Goal: Task Accomplishment & Management: Manage account settings

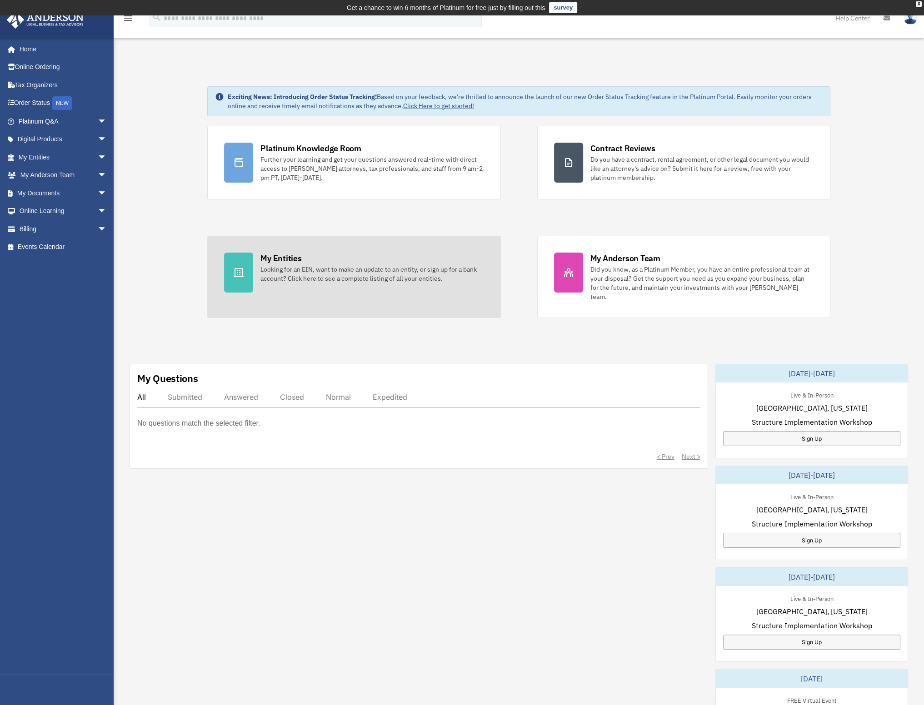
click at [334, 261] on div "My Entities Looking for an EIN, want to make an update to an entity, or sign up…" at bounding box center [371, 268] width 223 height 30
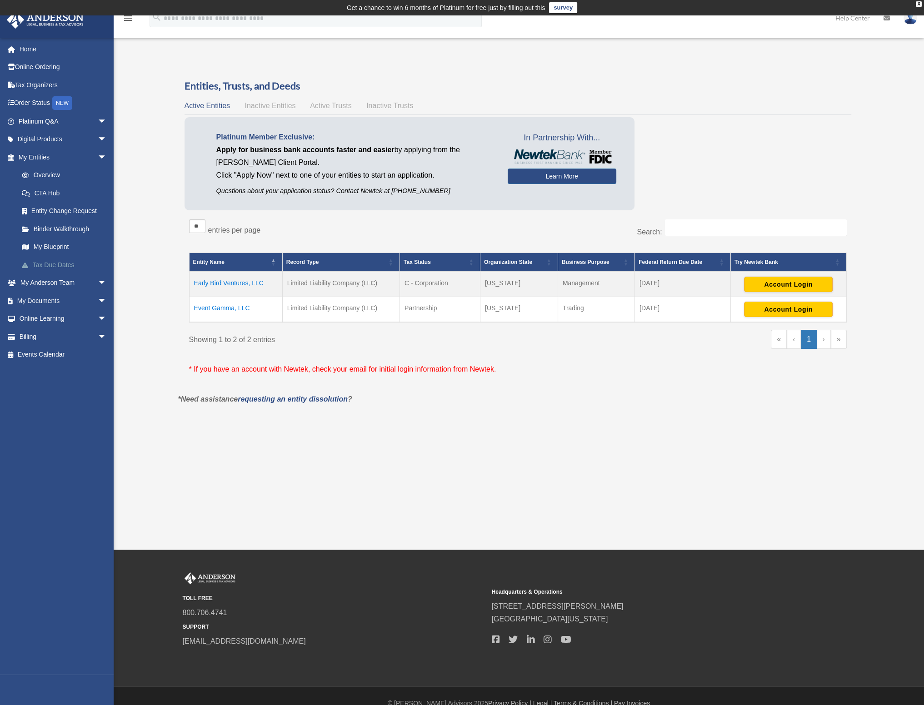
click at [56, 266] on link "Tax Due Dates" at bounding box center [67, 265] width 108 height 18
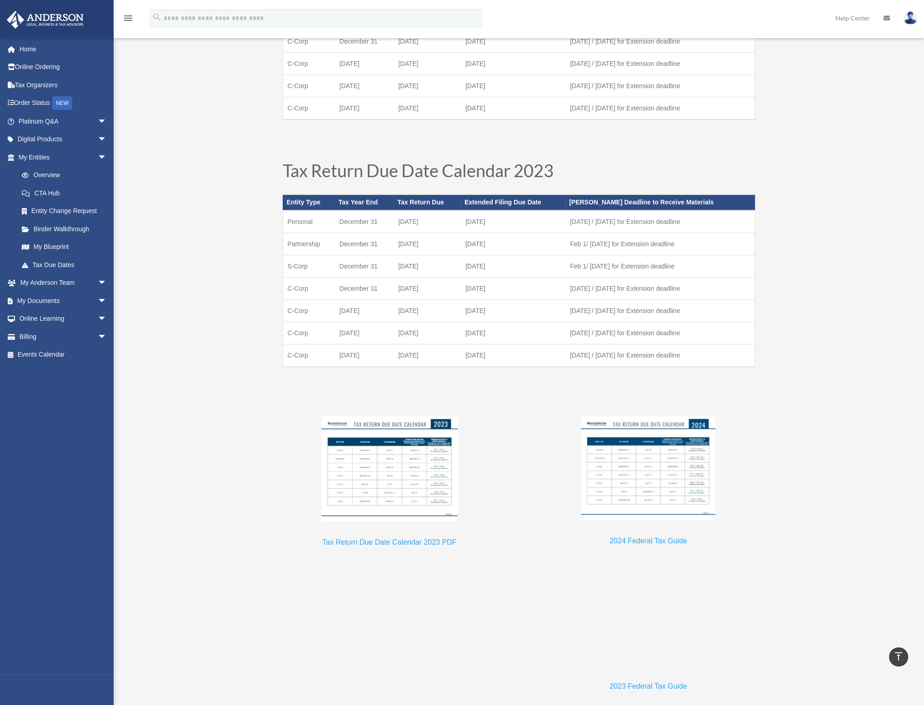
scroll to position [656, 0]
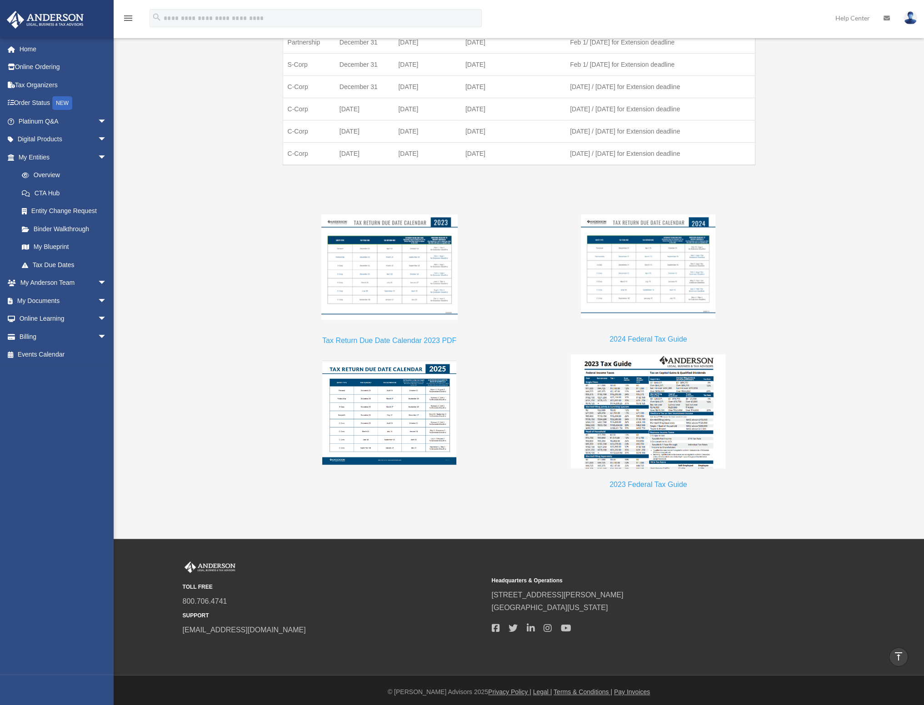
click at [616, 374] on img at bounding box center [648, 411] width 155 height 114
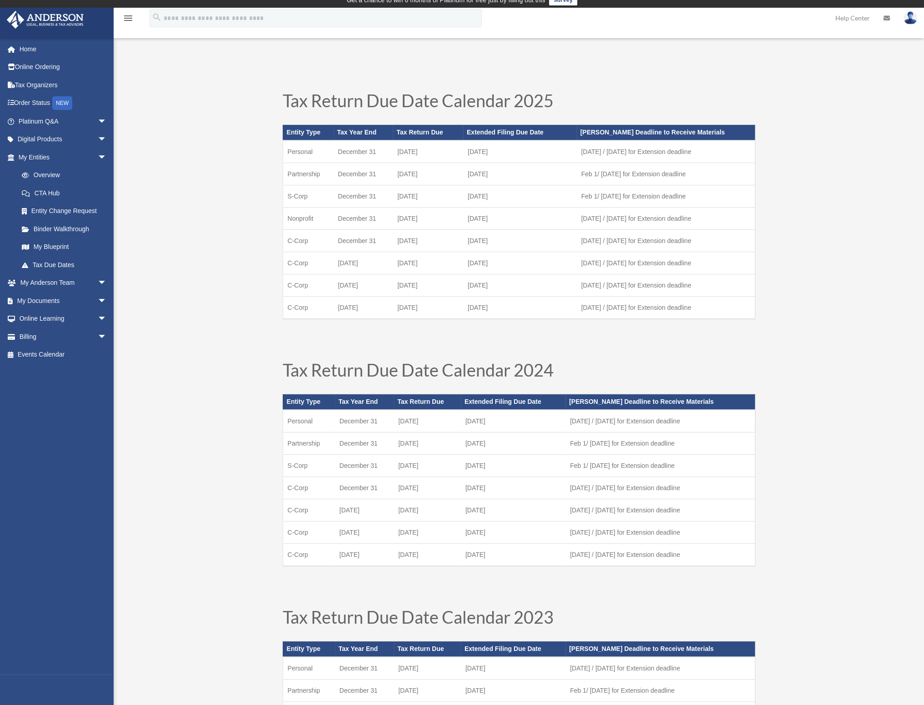
scroll to position [0, 0]
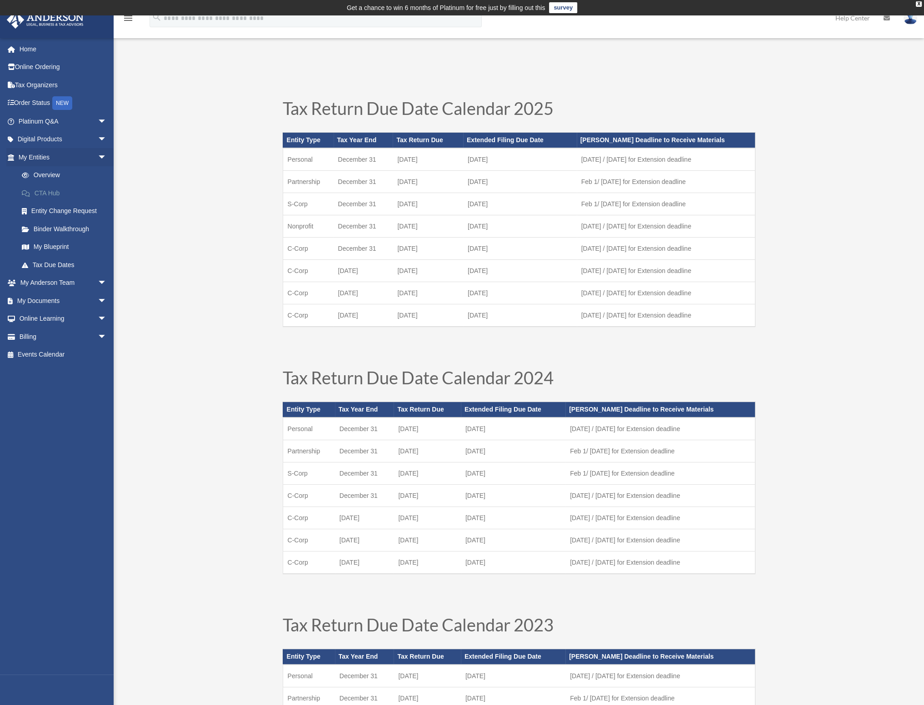
click at [40, 192] on link "CTA Hub" at bounding box center [67, 193] width 108 height 18
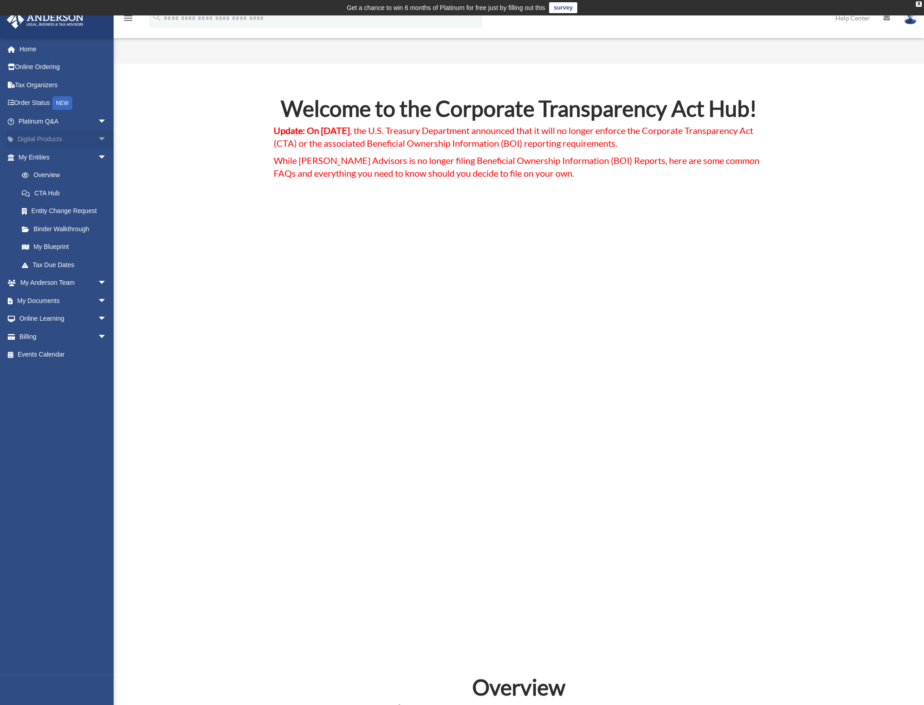
click at [98, 138] on span "arrow_drop_down" at bounding box center [107, 139] width 18 height 19
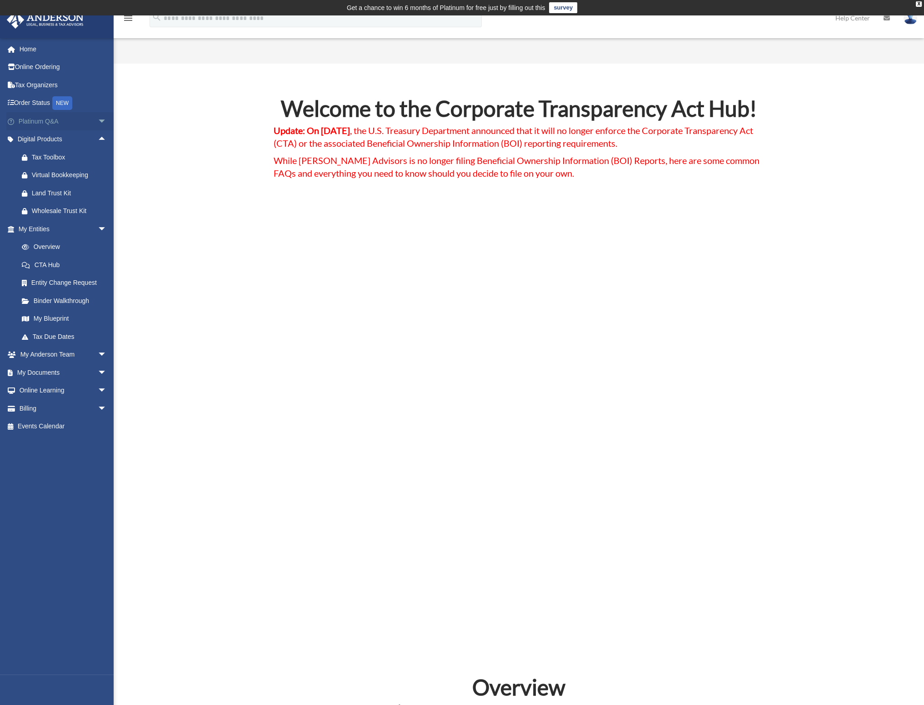
click at [98, 119] on span "arrow_drop_down" at bounding box center [107, 121] width 18 height 19
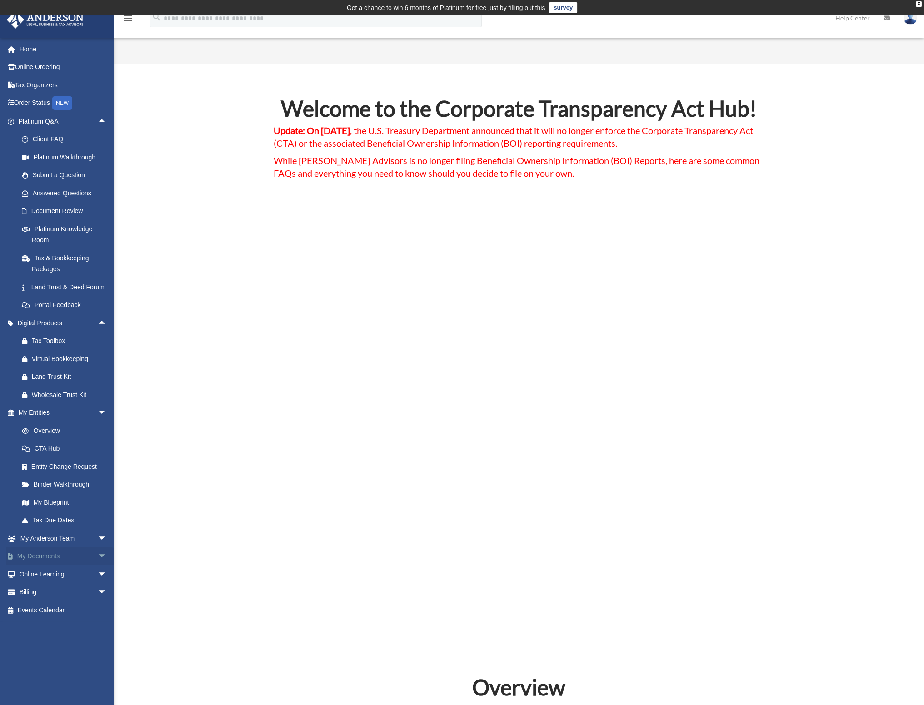
click at [82, 563] on link "My Documents arrow_drop_down" at bounding box center [63, 556] width 114 height 18
click at [98, 566] on span "arrow_drop_down" at bounding box center [107, 556] width 18 height 19
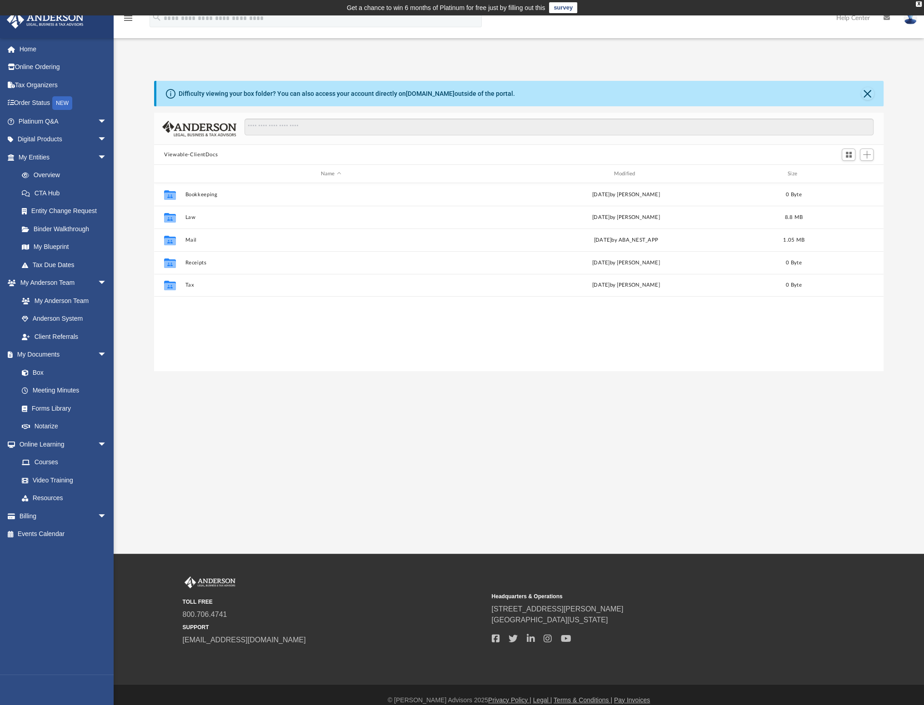
scroll to position [199, 721]
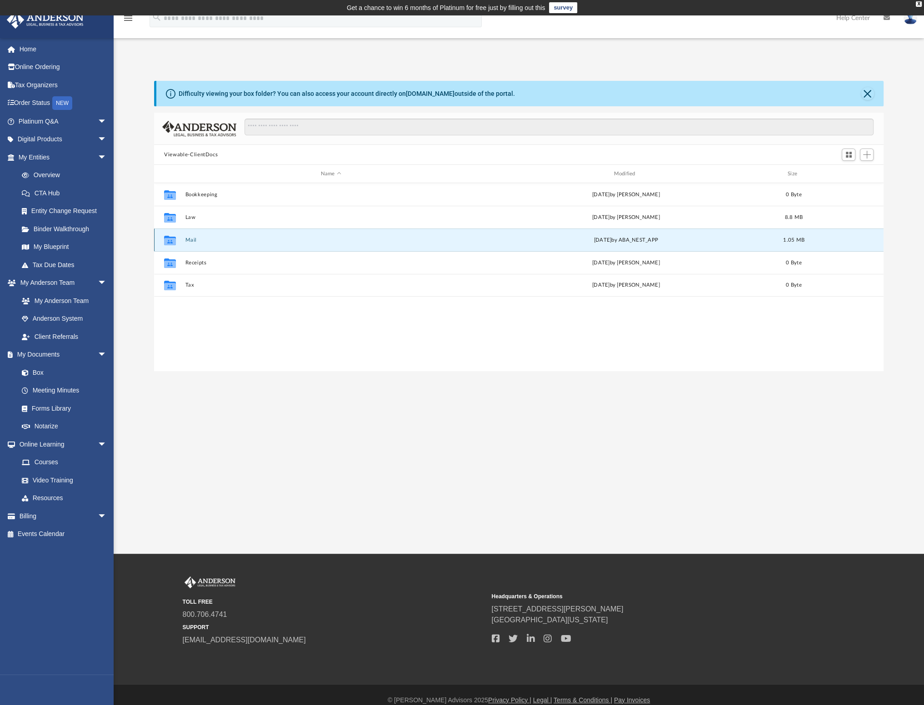
click at [192, 238] on button "Mail" at bounding box center [330, 240] width 291 height 6
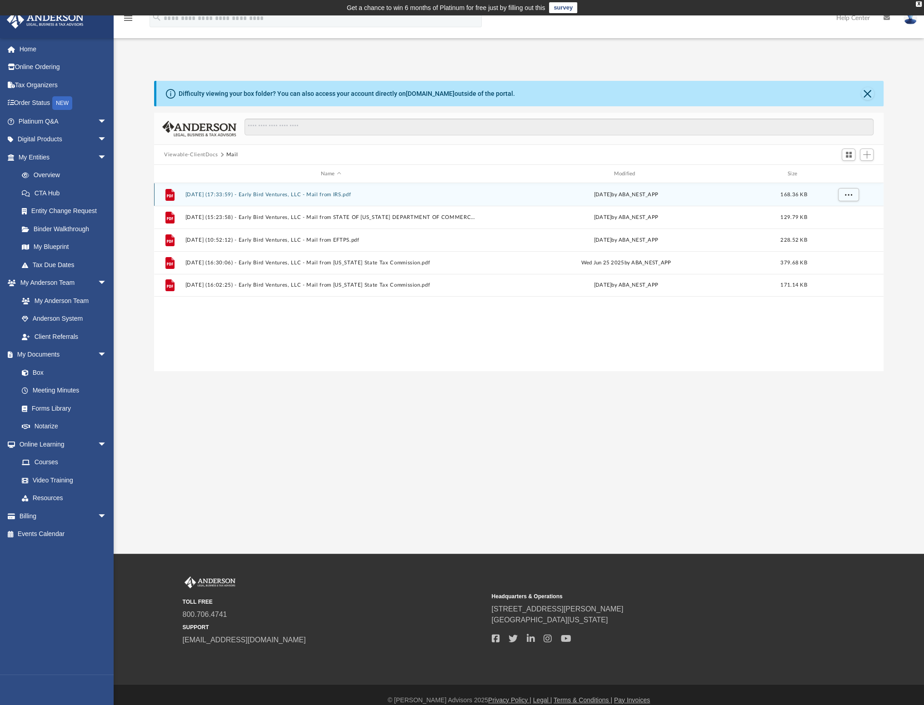
click at [306, 197] on button "2024.08.23 (17:33:59) - Early Bird Ventures, LLC - Mail from IRS.pdf" at bounding box center [330, 195] width 291 height 6
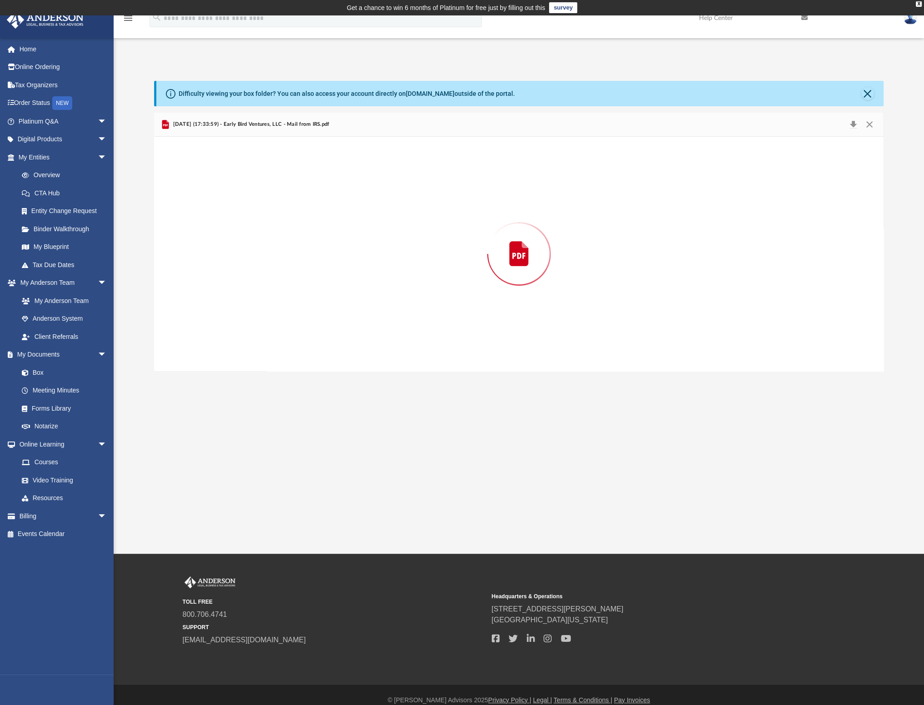
click at [306, 197] on div "Preview" at bounding box center [518, 254] width 729 height 234
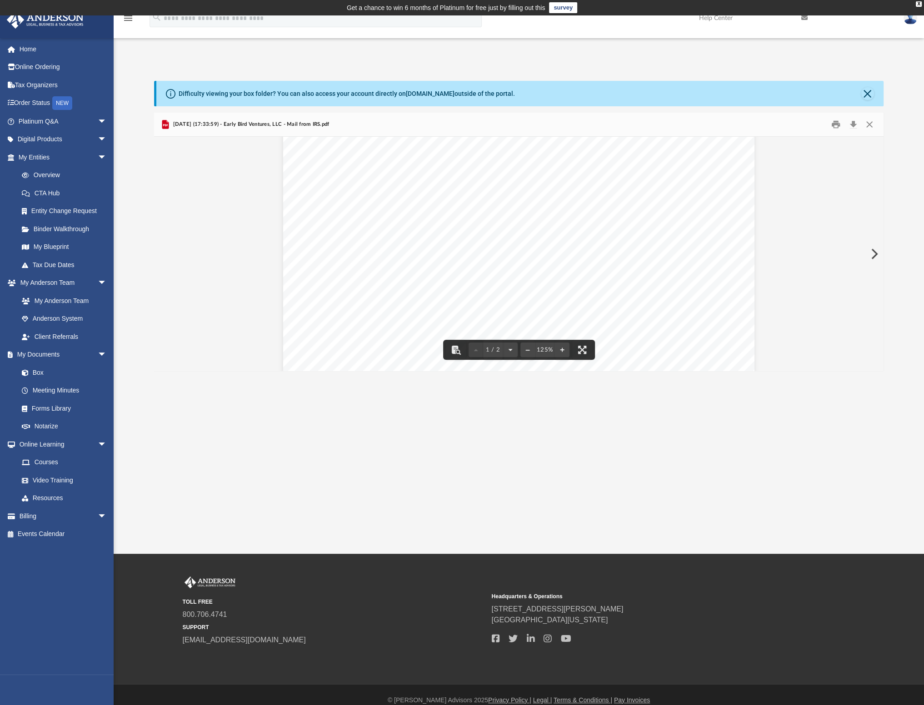
scroll to position [0, 0]
click at [872, 125] on button "Close" at bounding box center [869, 125] width 16 height 14
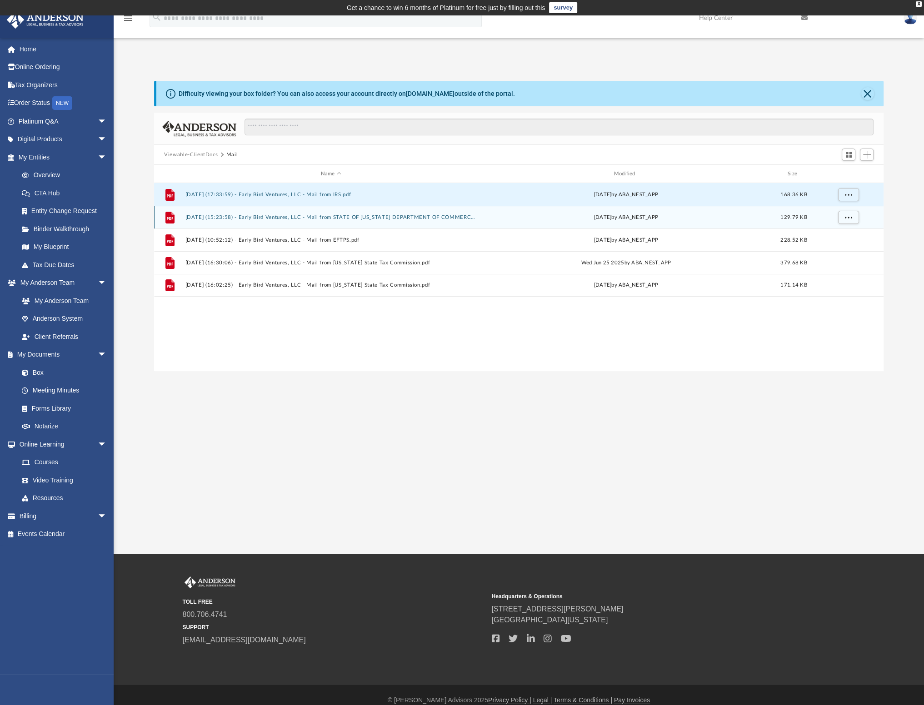
click at [592, 218] on div "Tue Feb 18 2025 by ABA_NEST_APP" at bounding box center [625, 218] width 291 height 8
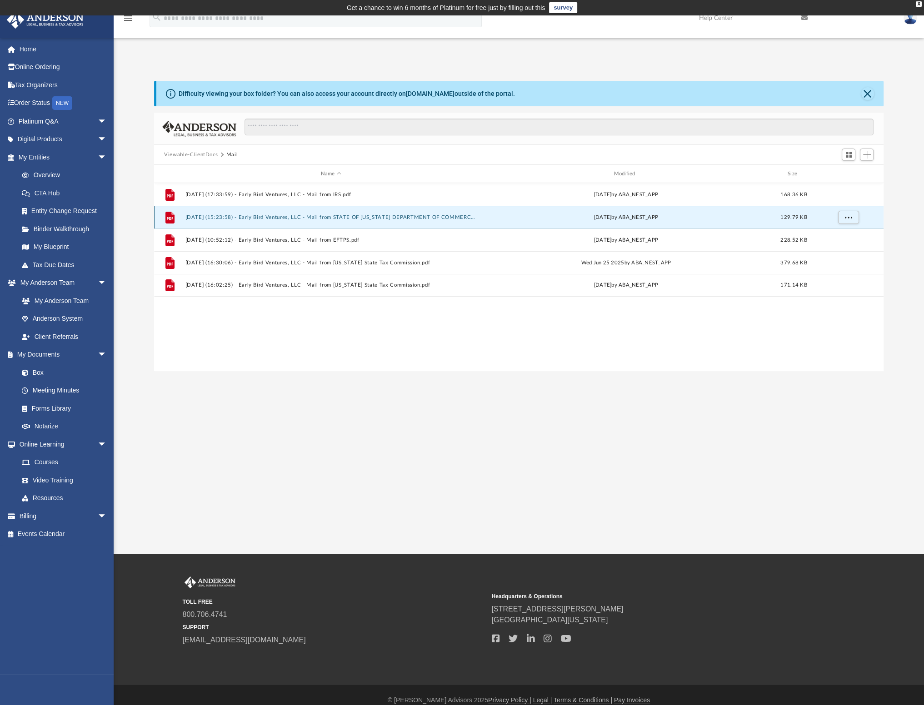
click at [592, 218] on div "Tue Feb 18 2025 by ABA_NEST_APP" at bounding box center [625, 218] width 291 height 8
click at [535, 217] on div "Tue Feb 18 2025 by ABA_NEST_APP" at bounding box center [625, 218] width 291 height 8
click at [285, 217] on button "2025.02.18 (15:23:58) - Early Bird Ventures, LLC - Mail from STATE OF UTAH DEPA…" at bounding box center [330, 217] width 291 height 6
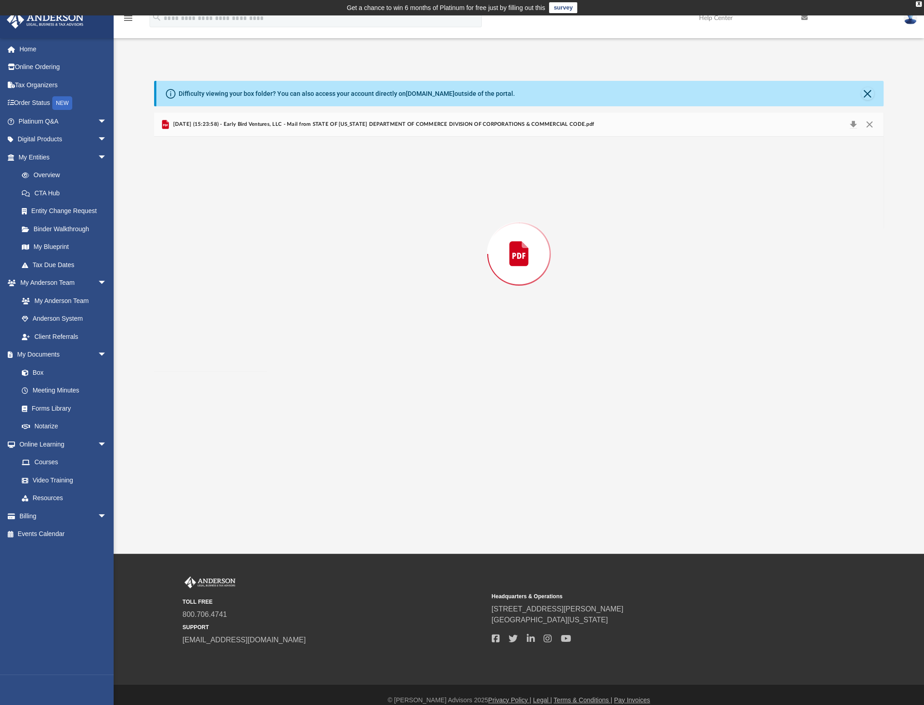
click at [285, 217] on div "Preview" at bounding box center [518, 254] width 729 height 234
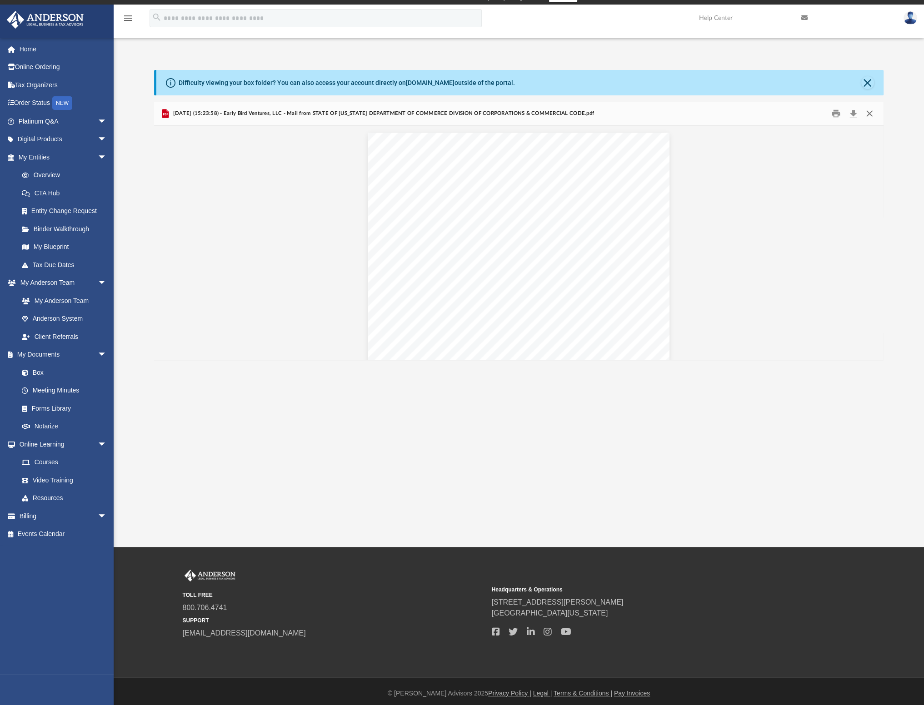
click at [873, 114] on button "Close" at bounding box center [869, 114] width 16 height 14
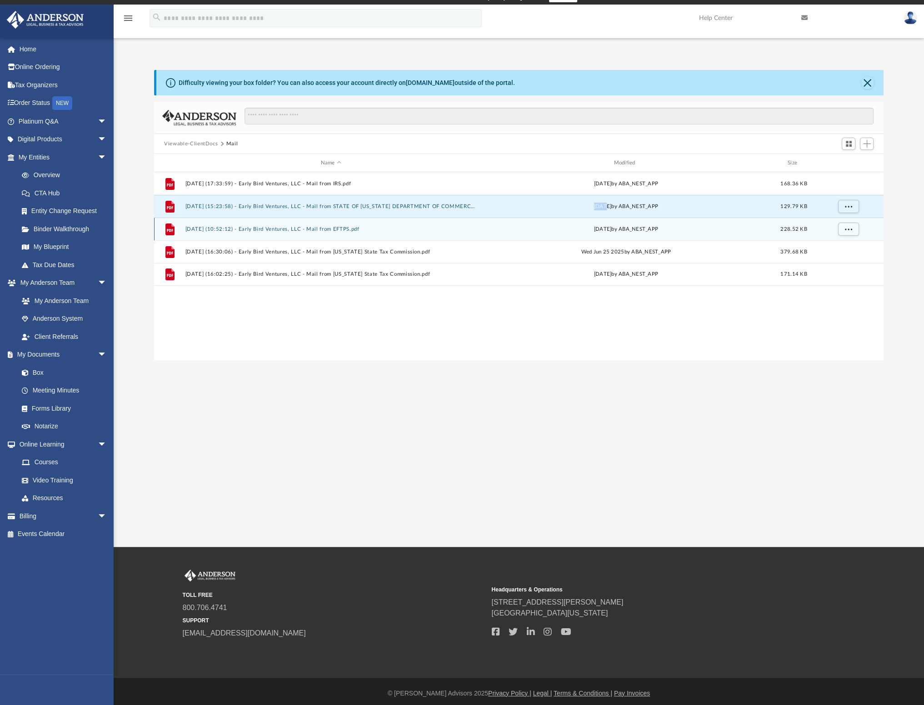
click at [361, 229] on button "2025.05.09 (10:52:12) - Early Bird Ventures, LLC - Mail from EFTPS.pdf" at bounding box center [330, 229] width 291 height 6
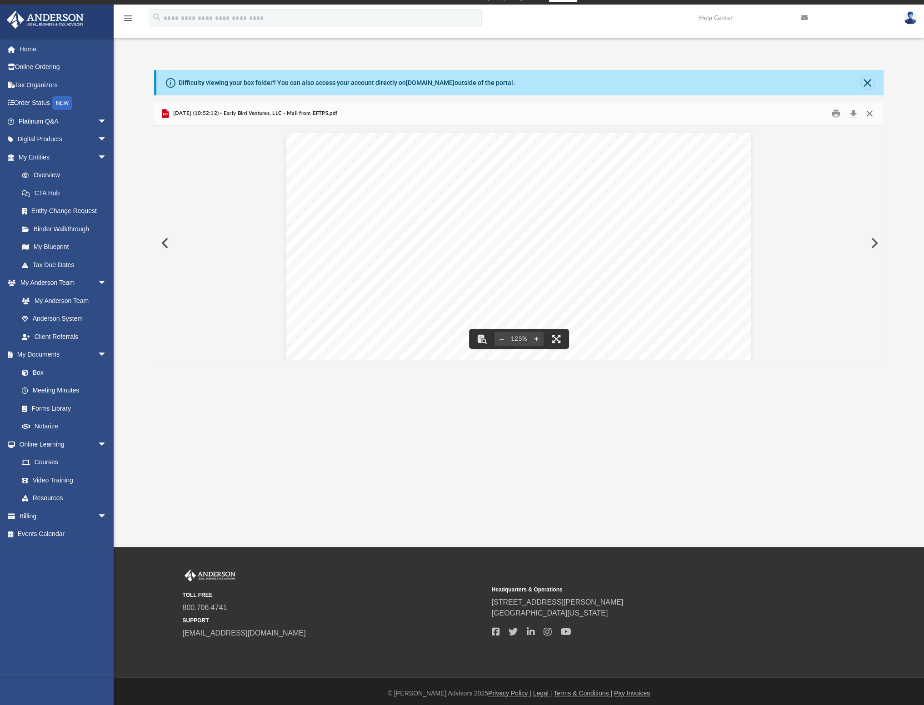
click at [869, 111] on button "Close" at bounding box center [869, 114] width 16 height 14
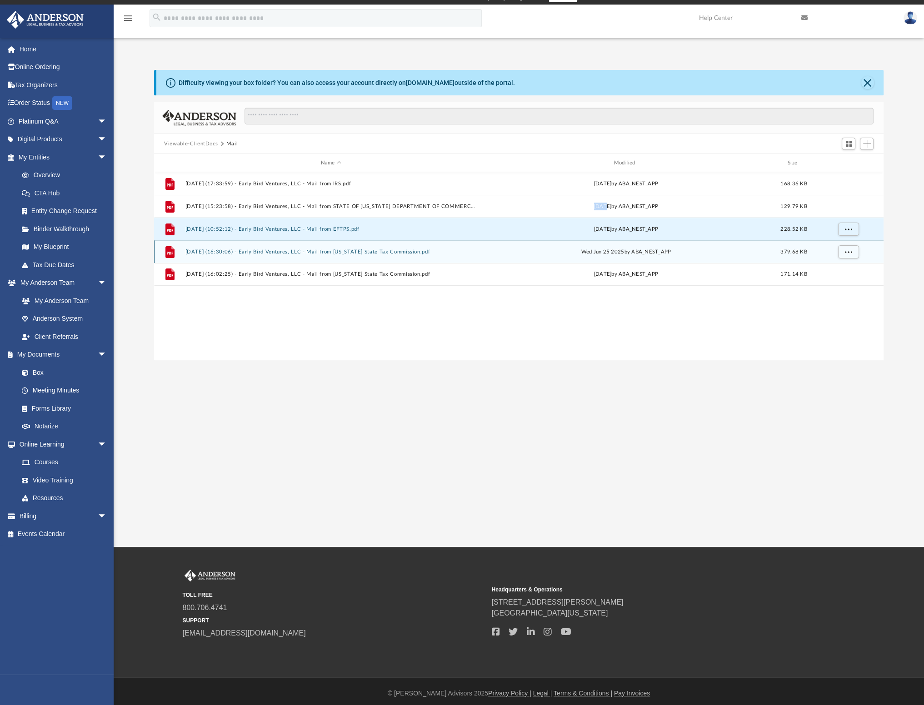
click at [338, 250] on button "2025.06.25 (16:30:06) - Early Bird Ventures, LLC - Mail from Utah State Tax Com…" at bounding box center [330, 252] width 291 height 6
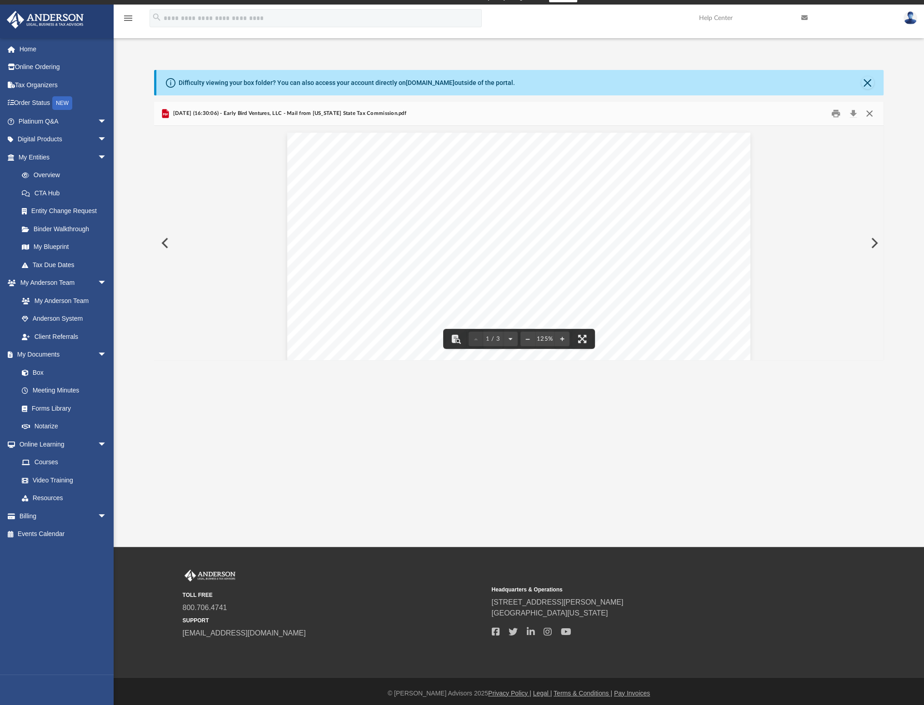
click at [866, 113] on button "Close" at bounding box center [869, 114] width 16 height 14
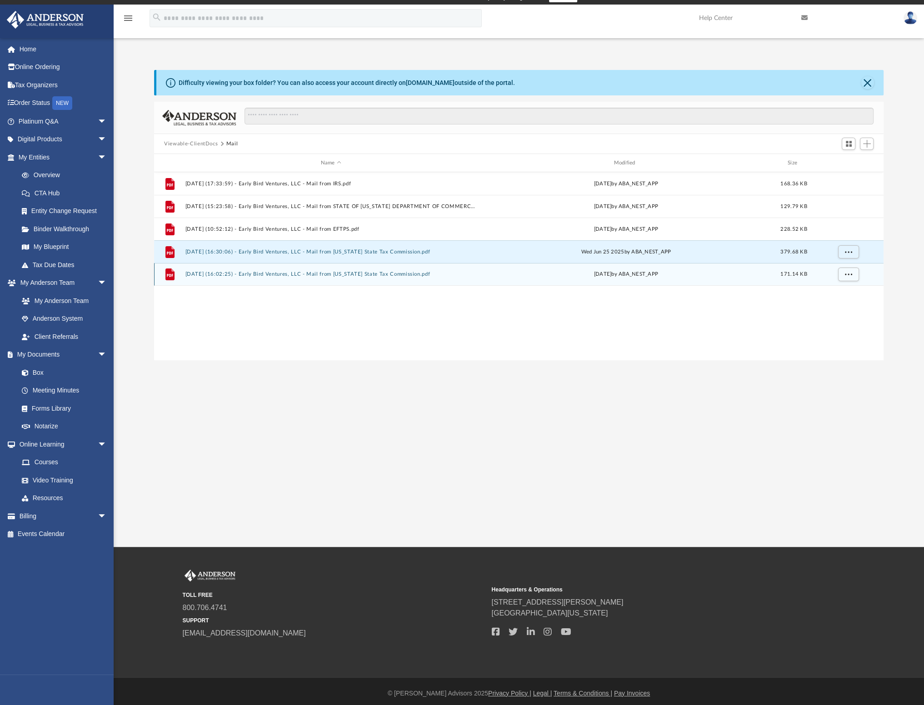
click at [340, 267] on div "File 2025.07.25 (16:02:25) - Early Bird Ventures, LLC - Mail from Utah State Ta…" at bounding box center [518, 274] width 729 height 23
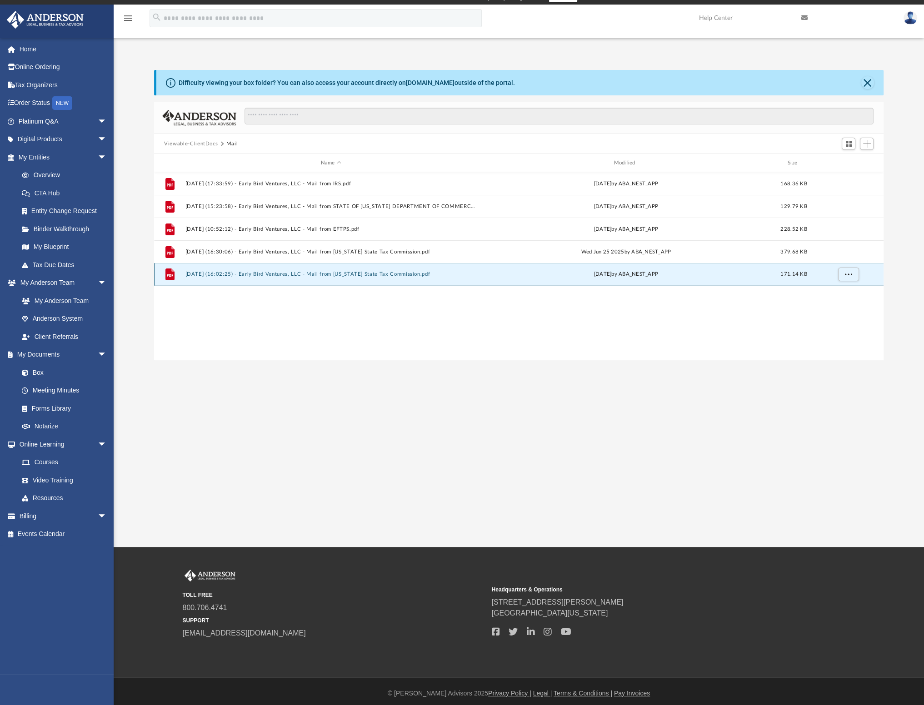
click at [340, 271] on button "2025.07.25 (16:02:25) - Early Bird Ventures, LLC - Mail from Utah State Tax Com…" at bounding box center [330, 274] width 291 height 6
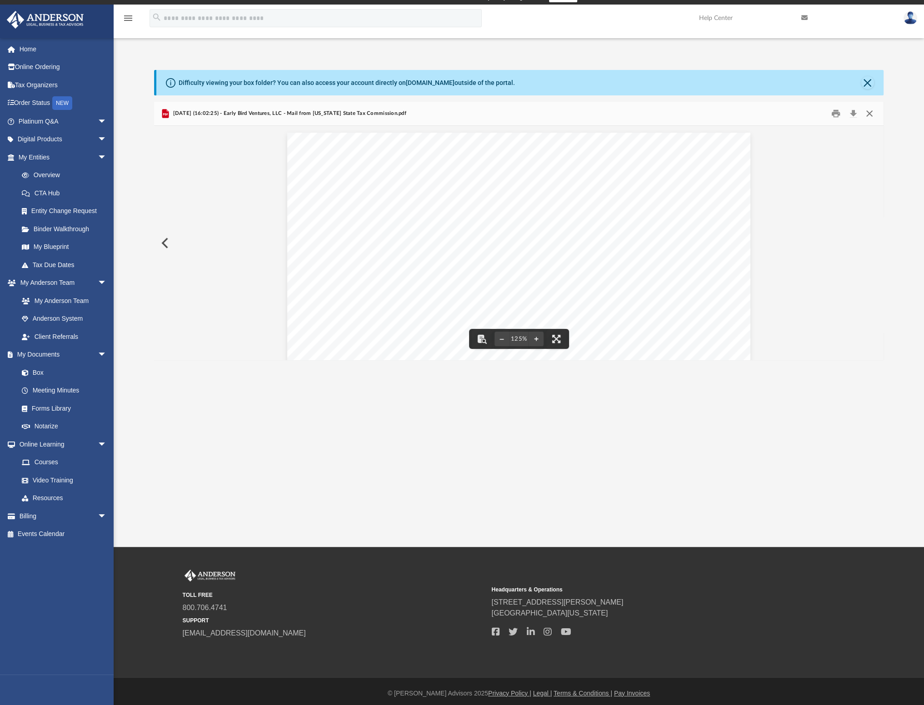
click at [871, 109] on button "Close" at bounding box center [869, 114] width 16 height 14
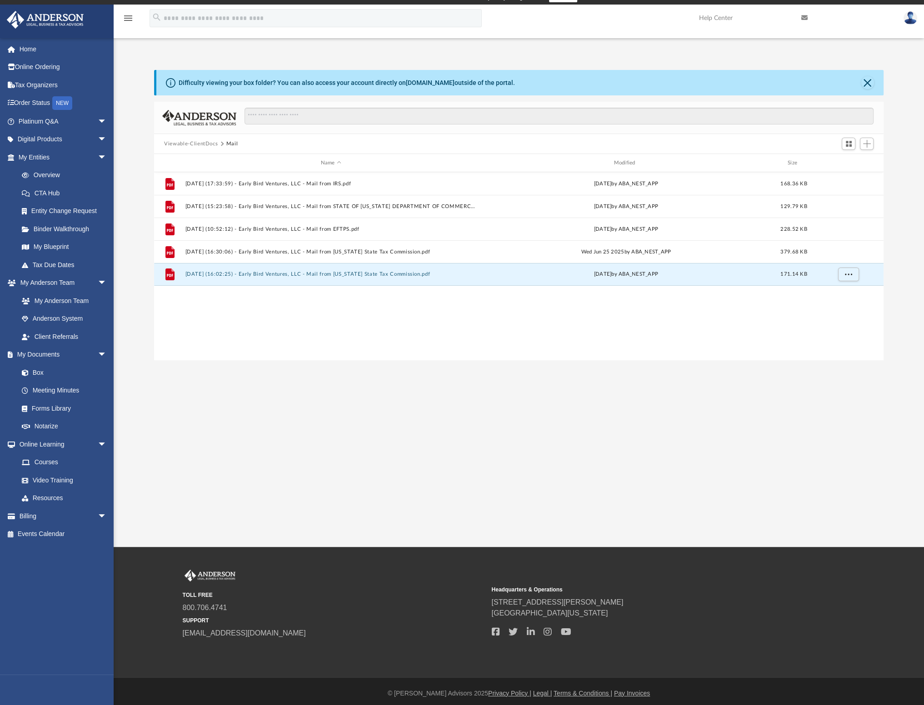
click at [387, 396] on div "App justin.kent041985@gmail.com Sign Out justin.kent041985@gmail.com Home Onlin…" at bounding box center [462, 276] width 924 height 542
